Goal: Find specific page/section: Find specific page/section

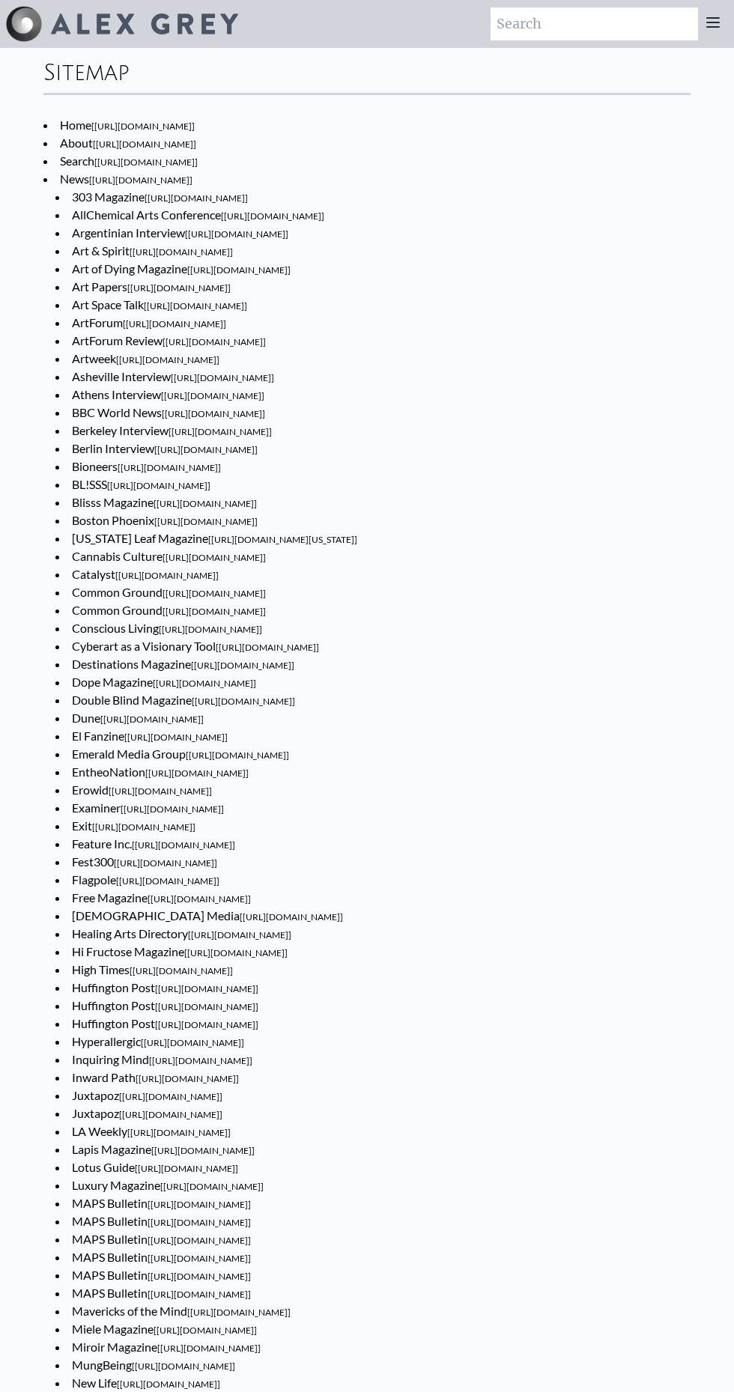
click at [540, 22] on input "search" at bounding box center [593, 23] width 207 height 33
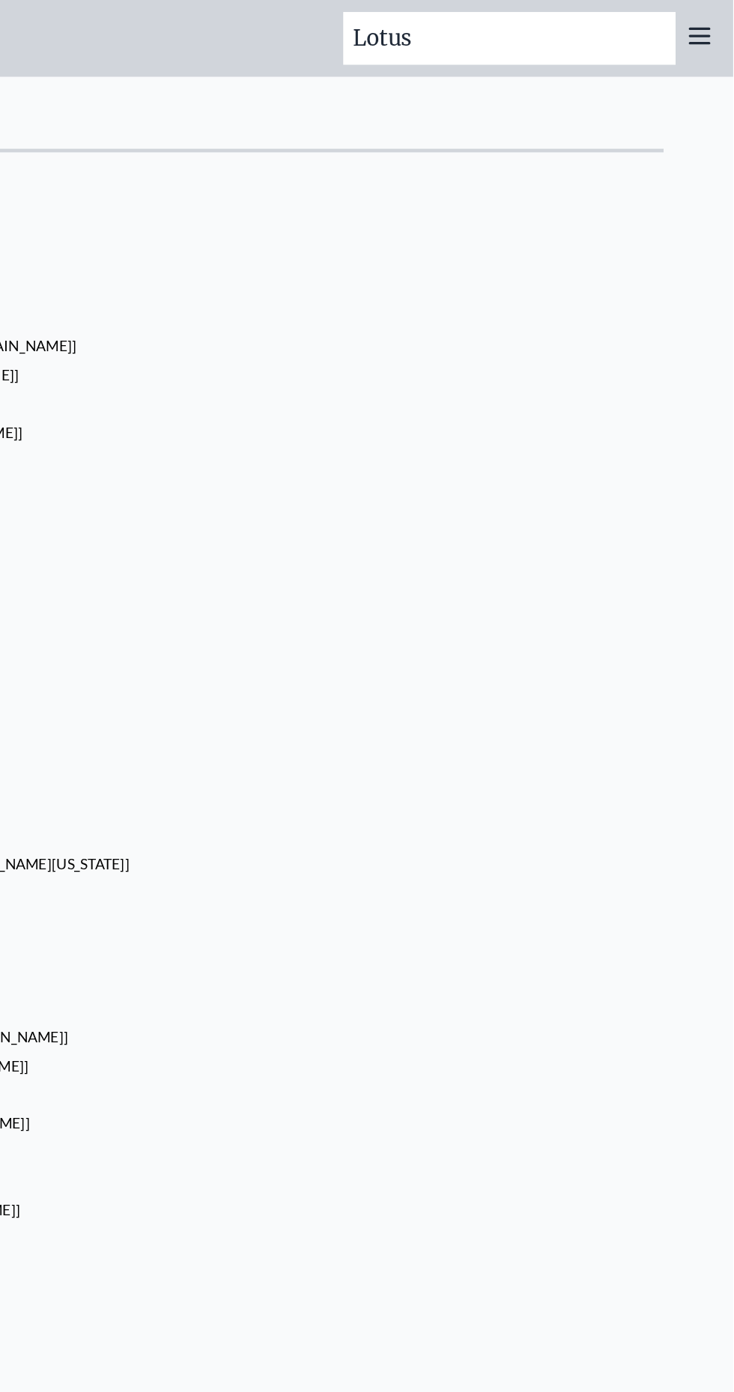
type input "Lotus"
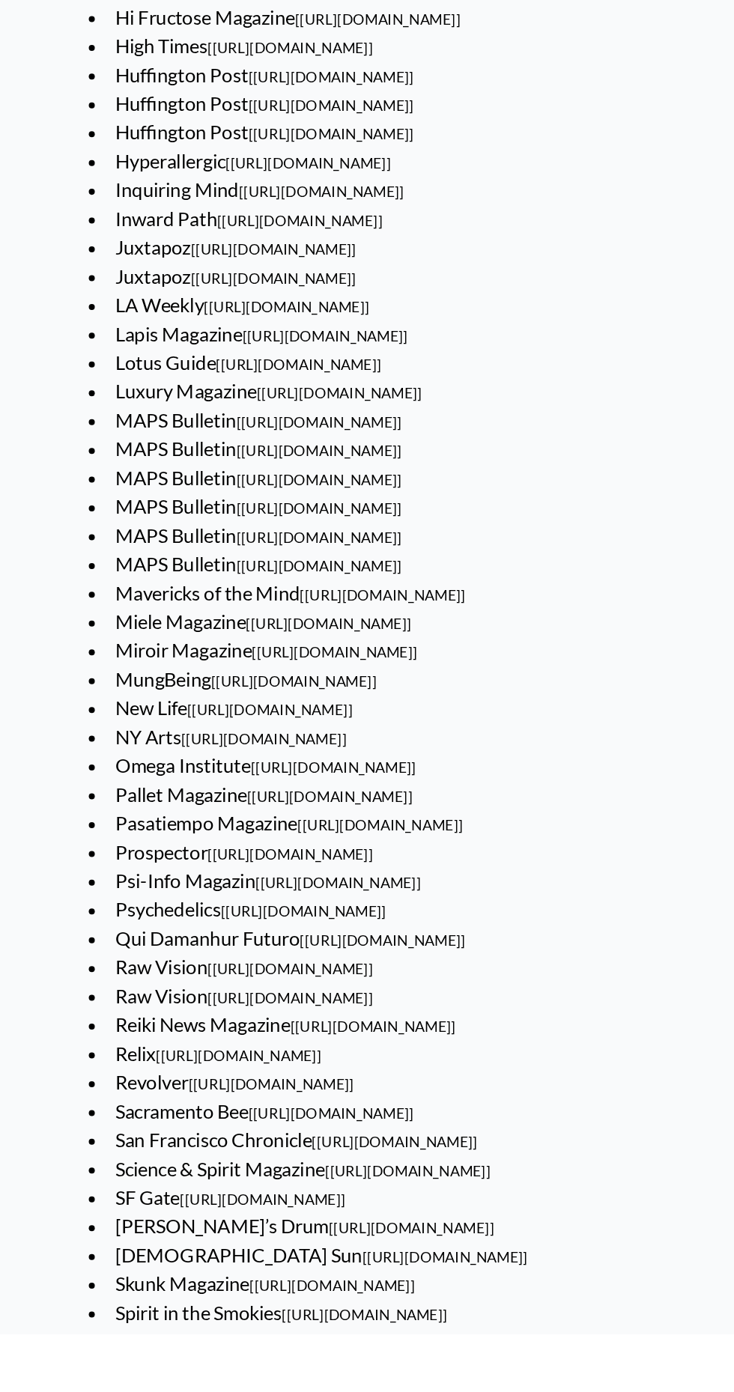
scroll to position [384, 0]
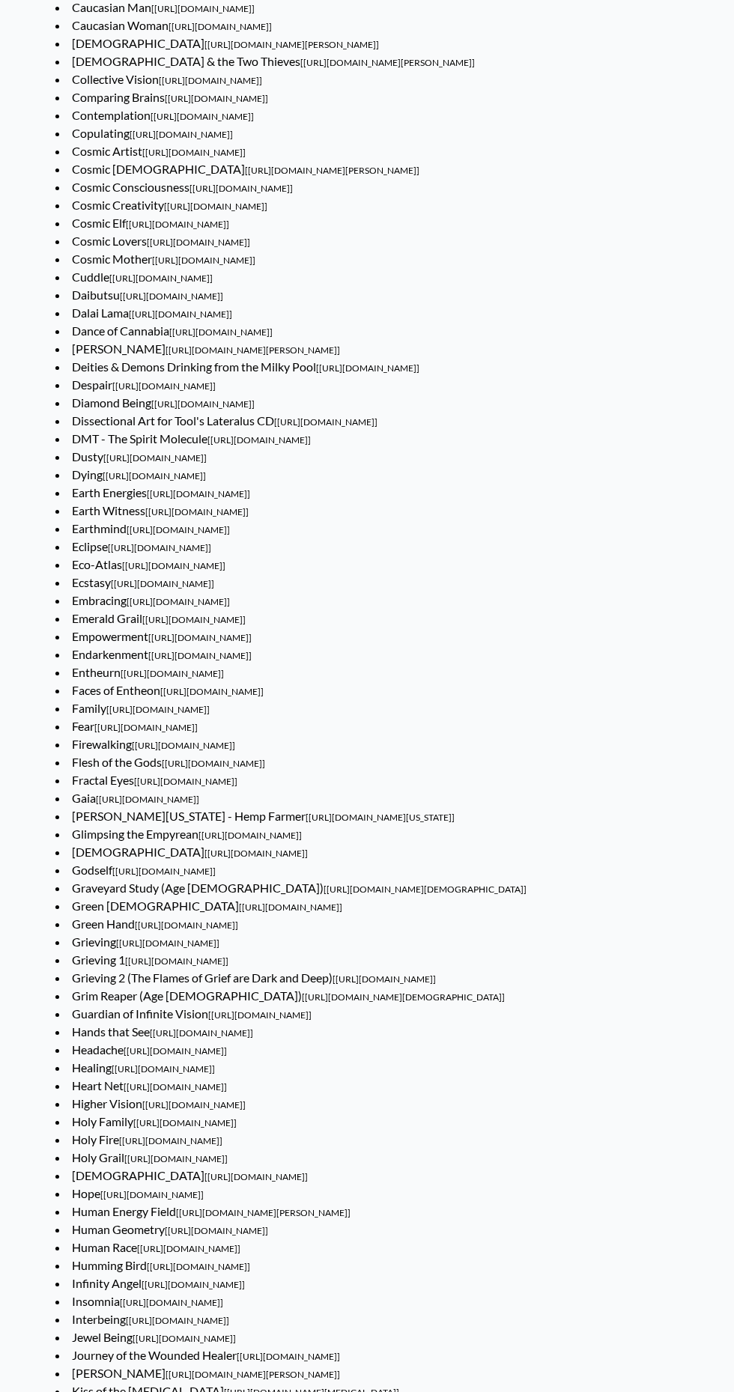
scroll to position [3556, 0]
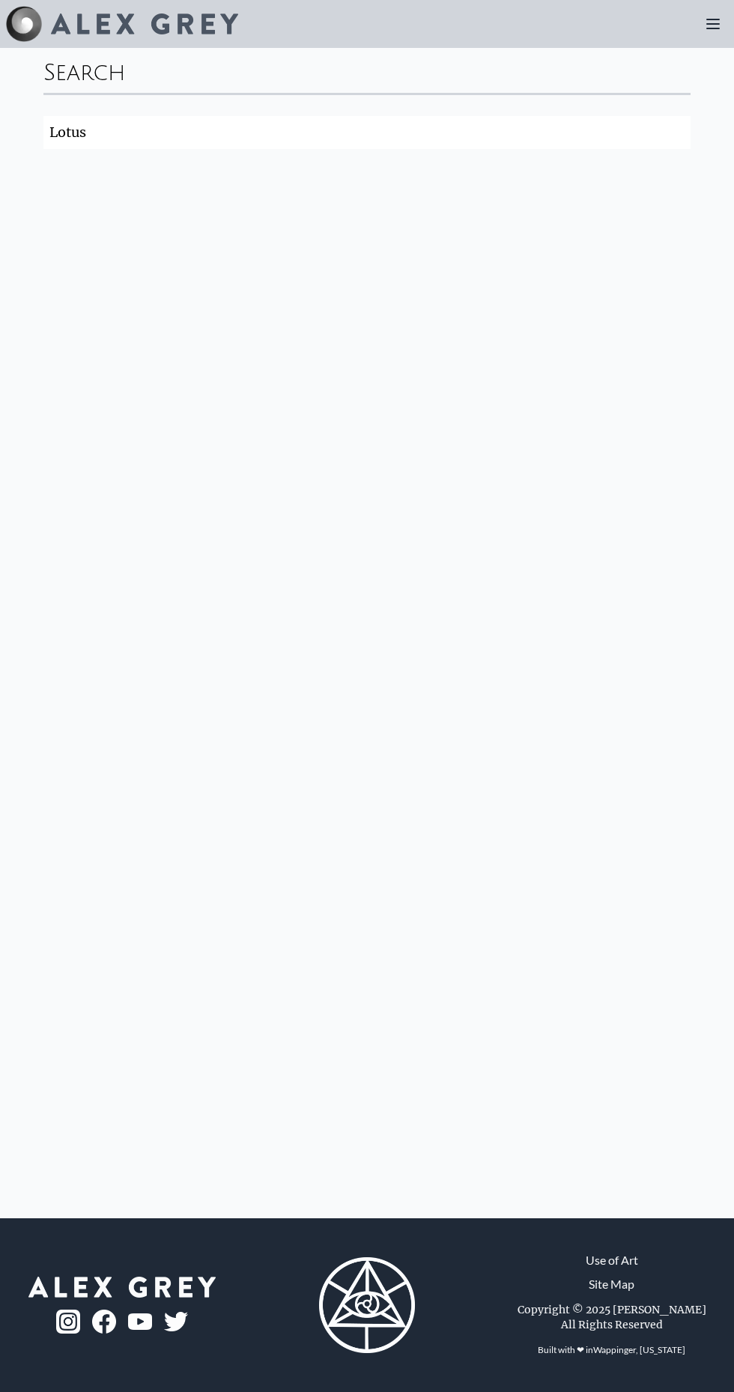
click at [672, 136] on input "Lotus" at bounding box center [366, 132] width 647 height 33
